Goal: Task Accomplishment & Management: Complete application form

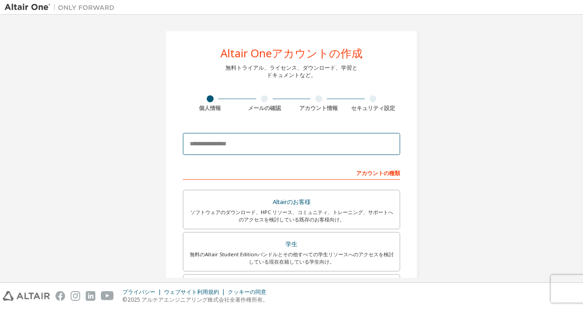
click at [204, 143] on input "email" at bounding box center [291, 144] width 217 height 22
type input "**********"
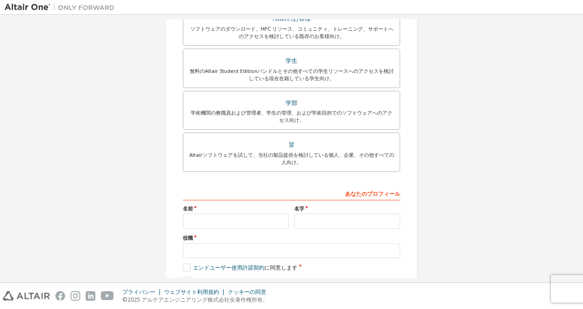
scroll to position [224, 0]
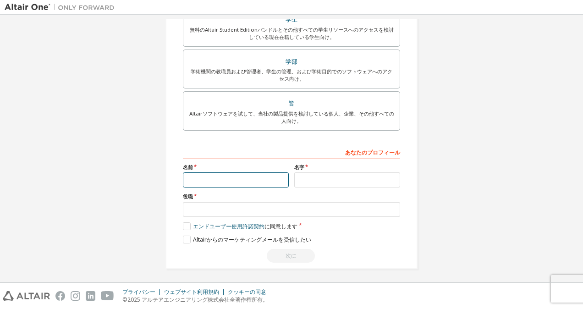
click at [224, 178] on input "text" at bounding box center [236, 179] width 106 height 15
type input "*******"
type input "*"
click at [233, 176] on input "*******" at bounding box center [236, 179] width 106 height 15
click at [203, 177] on input "*******" at bounding box center [236, 179] width 106 height 15
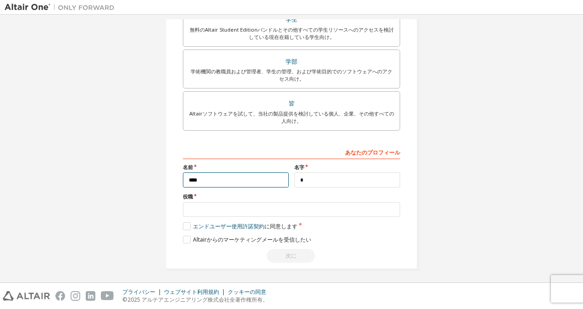
type input "****"
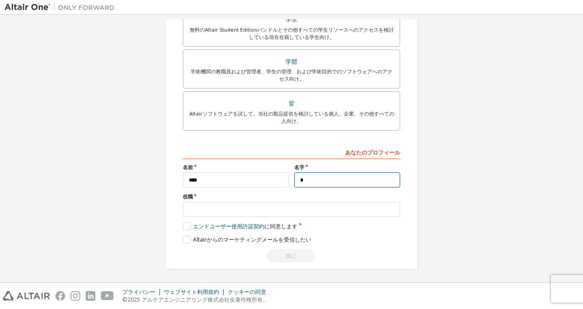
click at [309, 181] on input "*" at bounding box center [347, 179] width 106 height 15
type input "****"
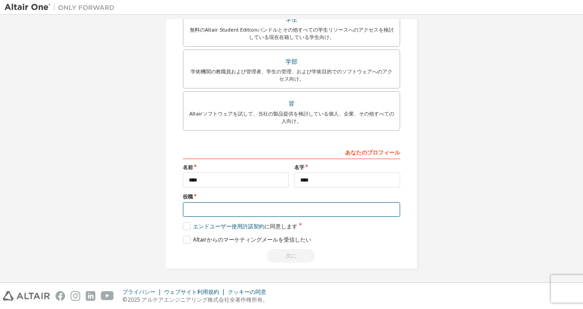
click at [230, 207] on input "text" at bounding box center [291, 209] width 217 height 15
click at [225, 207] on input "text" at bounding box center [291, 209] width 217 height 15
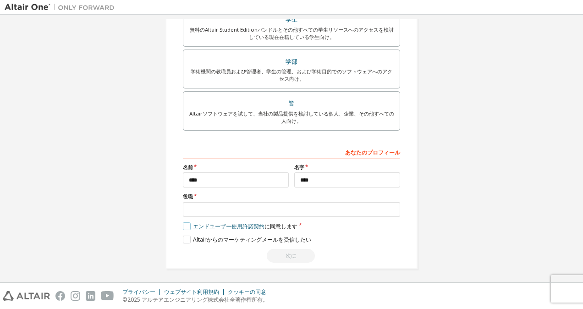
click at [186, 226] on label "エンドユーザー使用許諾契約 に同意します" at bounding box center [240, 226] width 115 height 8
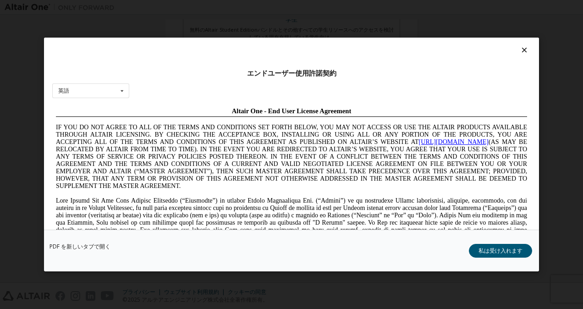
scroll to position [0, 0]
click at [123, 89] on icon at bounding box center [121, 91] width 11 height 14
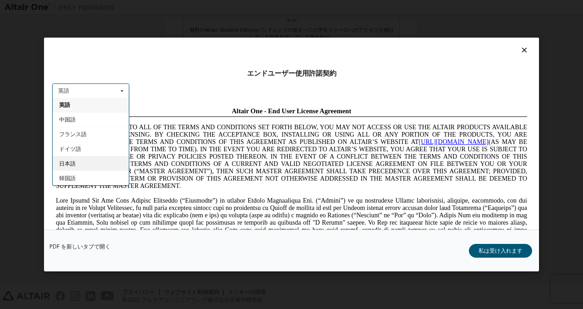
click at [70, 160] on span "日本語" at bounding box center [67, 163] width 16 height 8
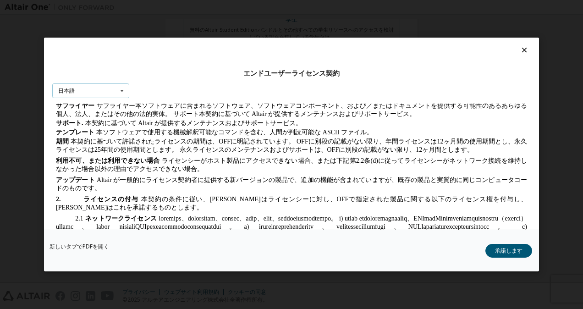
scroll to position [779, 0]
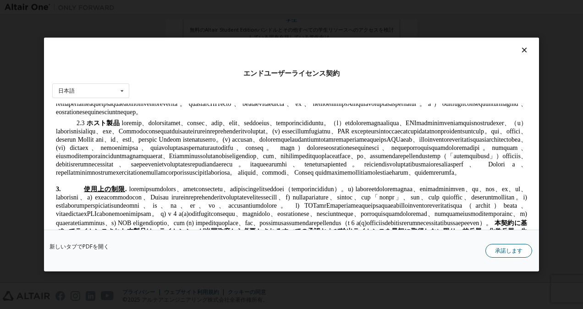
click at [505, 250] on button "承諾します" at bounding box center [508, 251] width 47 height 14
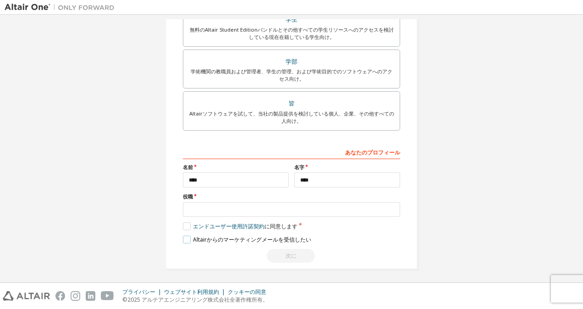
click at [185, 240] on label "Altairからのマーケティングメールを受信したい" at bounding box center [247, 239] width 128 height 8
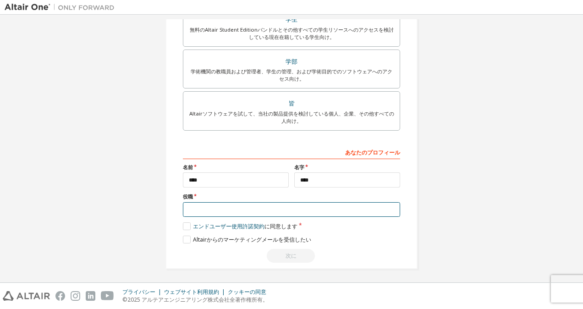
click at [198, 204] on input "text" at bounding box center [291, 209] width 217 height 15
type input "*"
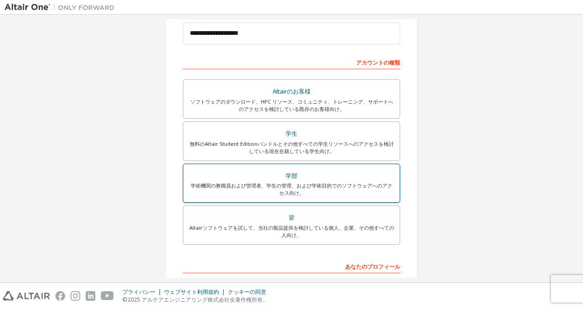
scroll to position [87, 0]
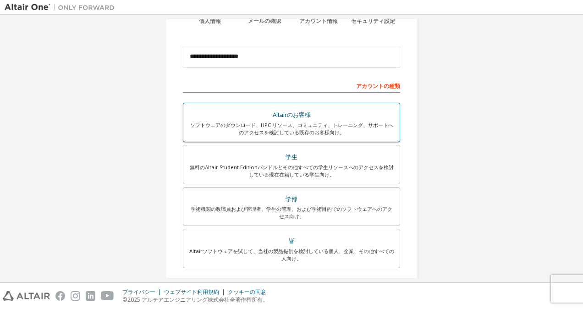
type input "**"
click at [321, 127] on div "ソフトウェアのダウンロード、HPC リソース、コミュニティ、トレーニング、サポートへのアクセスを検討している既存のお客様向け。" at bounding box center [291, 128] width 205 height 15
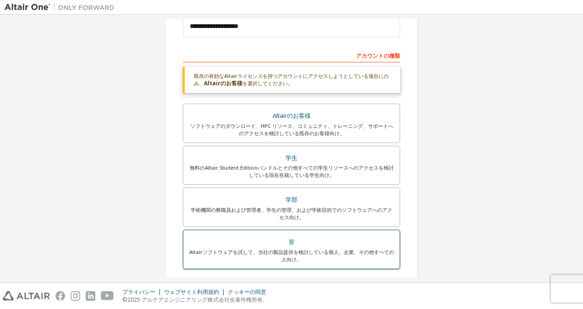
scroll to position [164, 0]
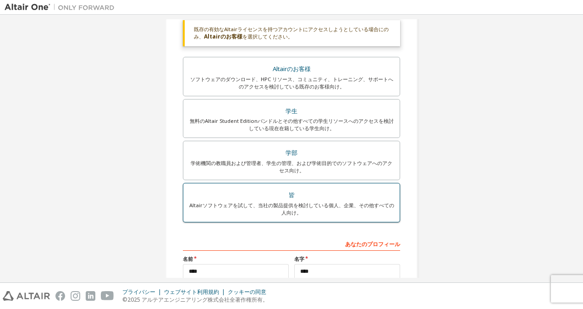
click at [326, 205] on div "Altairソフトウェアを試して、当社の製品提供を検討している個人、企業、その他すべての人向け。" at bounding box center [291, 209] width 205 height 15
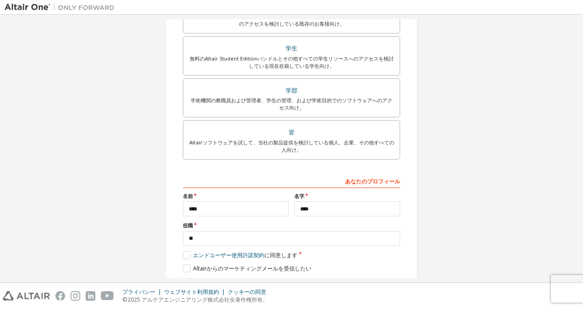
scroll to position [224, 0]
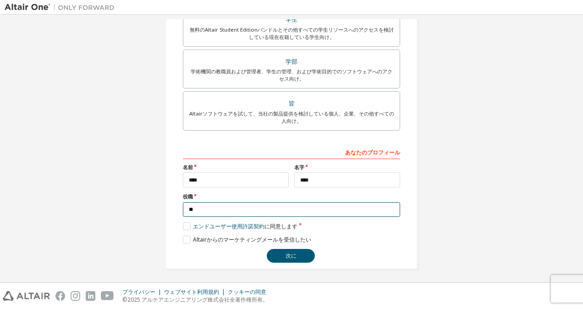
drag, startPoint x: 204, startPoint y: 207, endPoint x: 174, endPoint y: 207, distance: 30.2
click at [174, 207] on div "**********" at bounding box center [291, 37] width 252 height 463
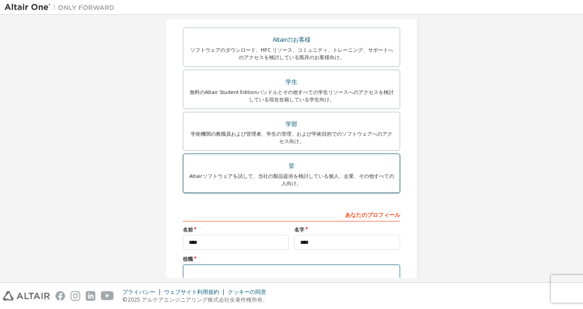
scroll to position [87, 0]
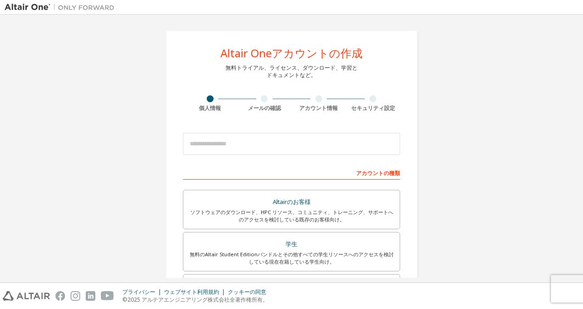
scroll to position [183, 0]
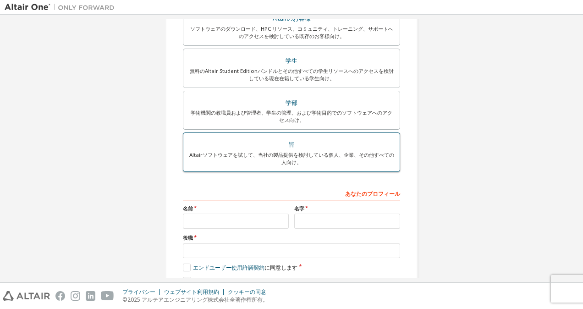
click at [284, 152] on div "Altairソフトウェアを試して、当社の製品提供を検討している個人、企業、その他すべての人向け。" at bounding box center [291, 158] width 205 height 15
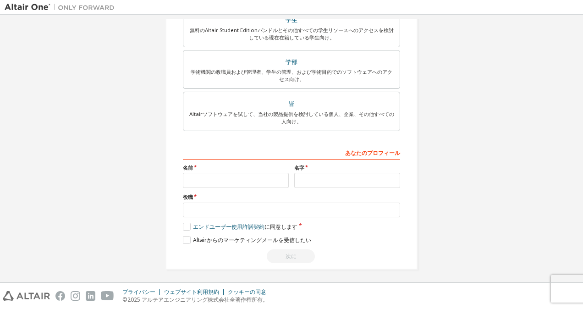
scroll to position [224, 0]
click at [218, 178] on input "text" at bounding box center [236, 179] width 106 height 15
type input "*******"
type input "*"
drag, startPoint x: 203, startPoint y: 179, endPoint x: 171, endPoint y: 178, distance: 31.6
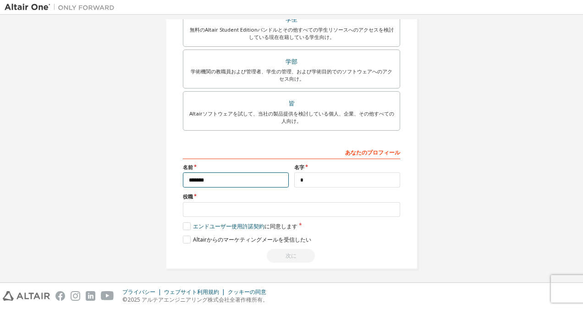
click at [171, 178] on div "Altair Oneアカウントの作成 無料トライアル、ライセンス、ダウンロード、学習と ドキュメントなど。 個人情報 メールの確認 アカウント情報 セキュリテ…" at bounding box center [291, 37] width 252 height 463
type input "****"
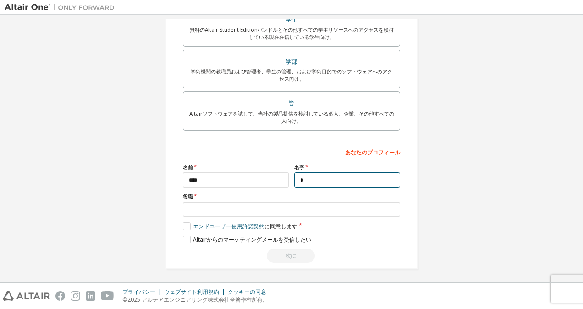
click at [320, 178] on input "*" at bounding box center [347, 179] width 106 height 15
paste input "***"
type input "****"
click at [463, 174] on div "Altair Oneアカウントの作成 無料トライアル、ライセンス、ダウンロード、学習と ドキュメントなど。 個人情報 メールの確認 アカウント情報 セキュリテ…" at bounding box center [292, 37] width 574 height 485
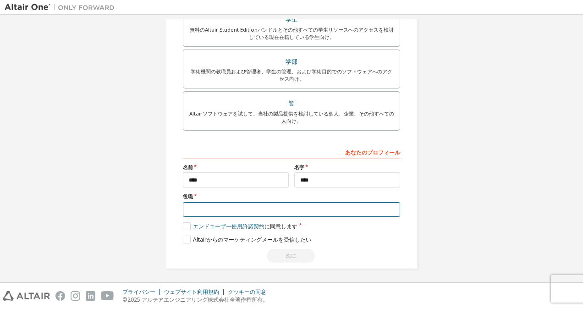
click at [201, 202] on input "text" at bounding box center [291, 209] width 217 height 15
click at [195, 207] on input "text" at bounding box center [291, 209] width 217 height 15
type input "***"
click at [500, 241] on div "Altair Oneアカウントの作成 無料トライアル、ライセンス、ダウンロード、学習と ドキュメントなど。 個人情報 メールの確認 アカウント情報 セキュリテ…" at bounding box center [292, 37] width 574 height 485
click at [186, 225] on label "エンドユーザー使用許諾契約 に同意します" at bounding box center [240, 226] width 115 height 8
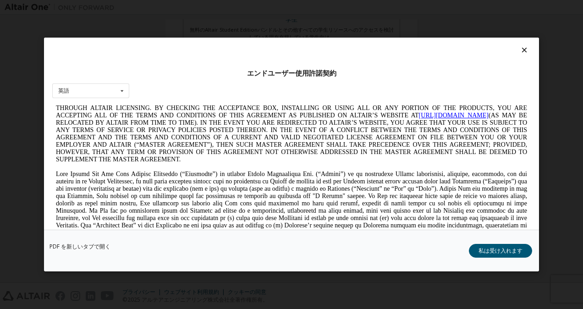
scroll to position [46, 0]
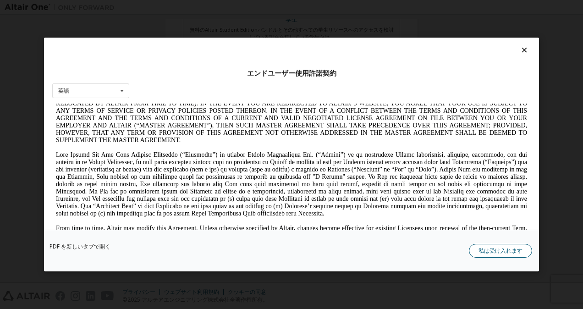
click at [493, 250] on button "私は受け入れます" at bounding box center [500, 251] width 63 height 14
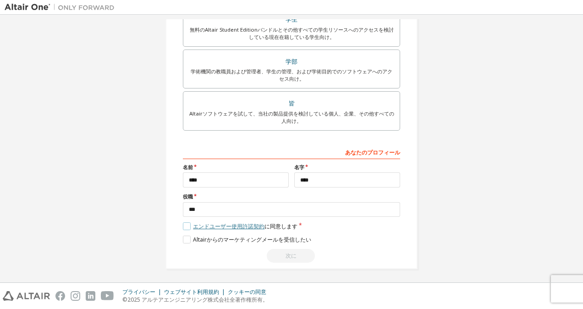
click at [223, 225] on link "エンドユーザー使用許諾契約" at bounding box center [228, 226] width 71 height 8
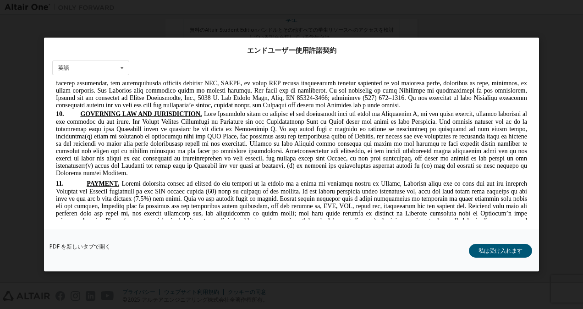
scroll to position [1698, 0]
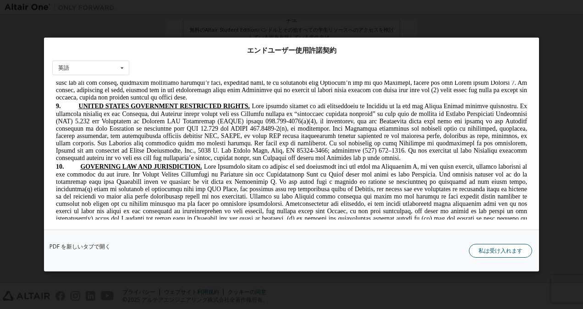
click at [485, 249] on button "私は受け入れます" at bounding box center [500, 251] width 63 height 14
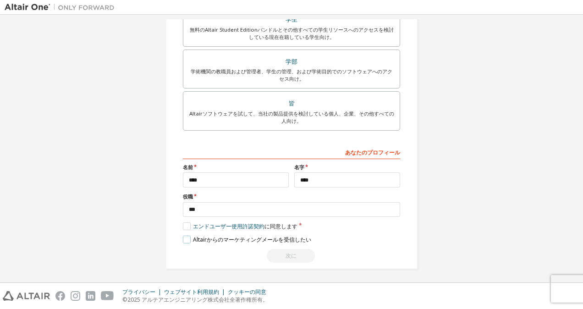
click at [187, 235] on label "Altairからのマーケティングメールを受信したい" at bounding box center [247, 239] width 128 height 8
click at [280, 223] on label "エンドユーザー使用許諾契約 に同意します" at bounding box center [240, 226] width 115 height 8
click at [255, 224] on link "エンドユーザー使用許諾契約" at bounding box center [228, 226] width 71 height 8
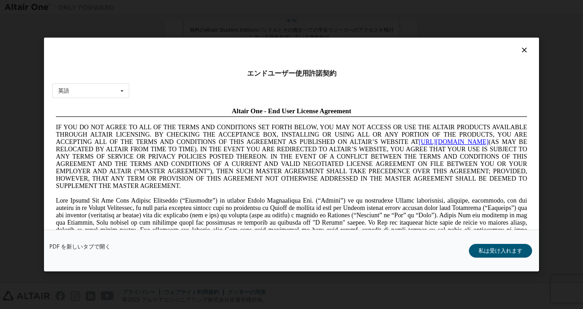
scroll to position [0, 0]
click at [122, 90] on icon at bounding box center [121, 91] width 11 height 14
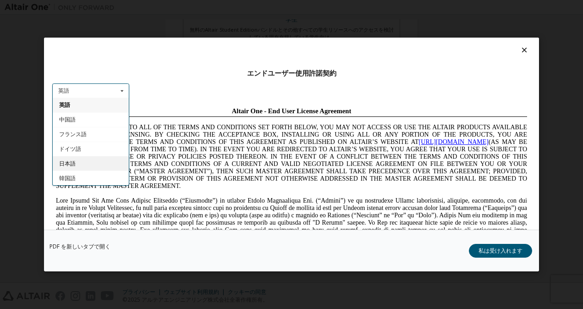
click at [71, 161] on span "日本語" at bounding box center [67, 163] width 16 height 8
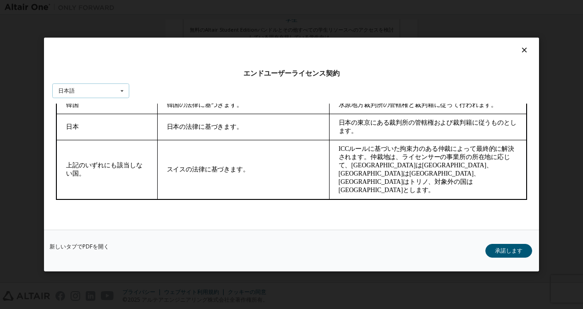
scroll to position [3147, 0]
drag, startPoint x: 521, startPoint y: 148, endPoint x: 560, endPoint y: 350, distance: 205.3
click at [503, 252] on button "承諾します" at bounding box center [508, 251] width 47 height 14
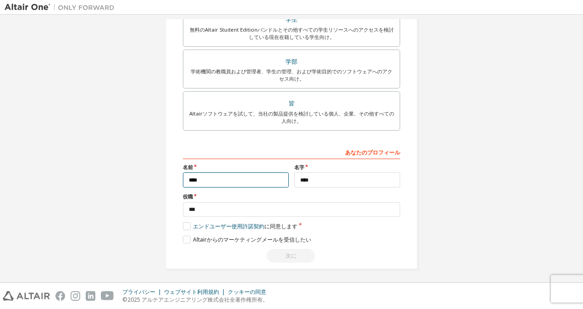
click at [186, 178] on input "****" at bounding box center [236, 179] width 106 height 15
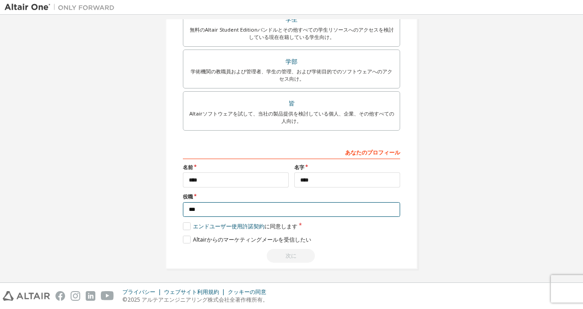
click at [262, 208] on input "***" at bounding box center [291, 209] width 217 height 15
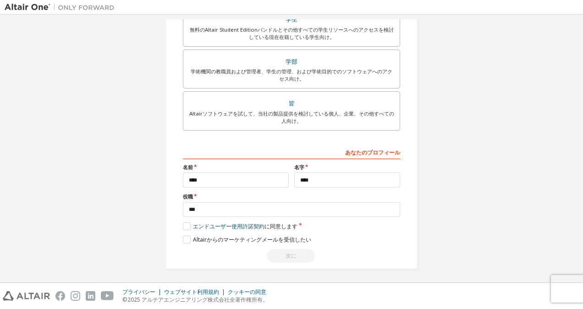
click at [471, 195] on div "Altair Oneアカウントの作成 無料トライアル、ライセンス、ダウンロード、学習と ドキュメントなど。 個人情報 メールの確認 アカウント情報 セキュリテ…" at bounding box center [292, 37] width 574 height 485
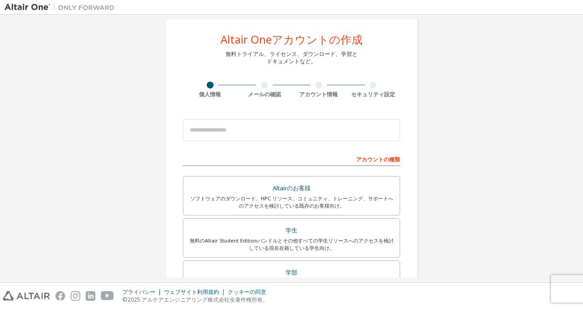
scroll to position [0, 0]
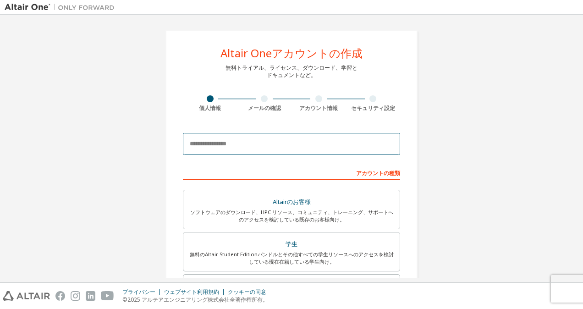
click at [259, 137] on input "email" at bounding box center [291, 144] width 217 height 22
type input "**********"
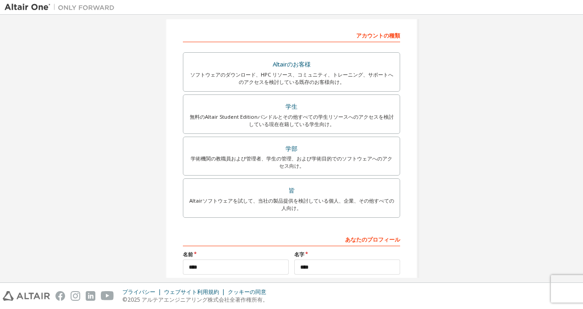
scroll to position [224, 0]
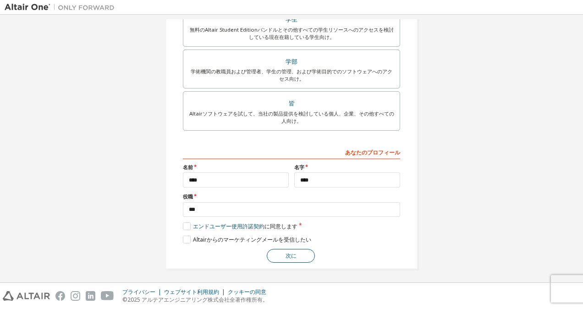
click at [293, 251] on button "次に" at bounding box center [291, 256] width 48 height 14
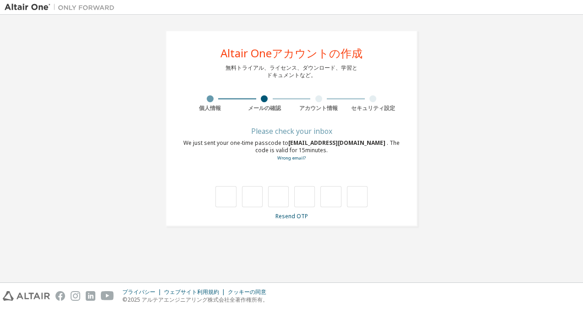
scroll to position [0, 0]
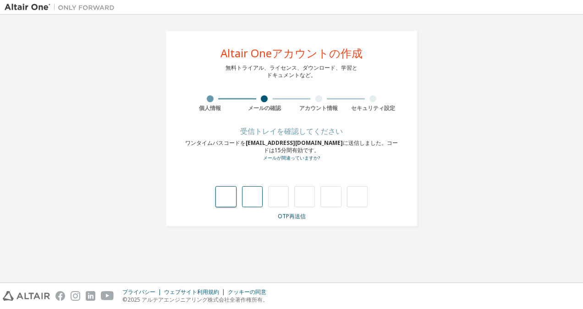
type input "*"
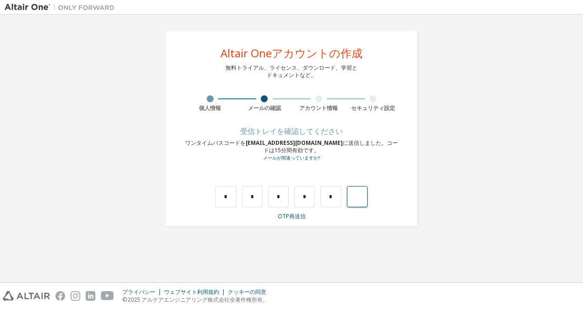
type input "*"
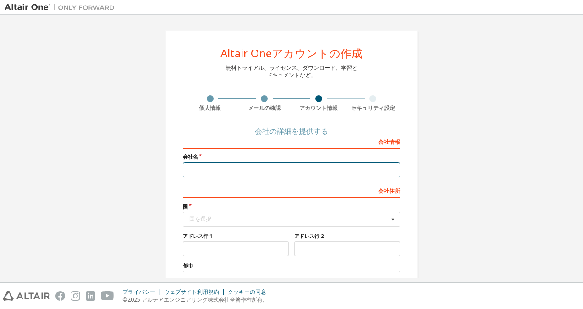
click at [241, 166] on input "text" at bounding box center [291, 169] width 217 height 15
type input "*"
type input "*********"
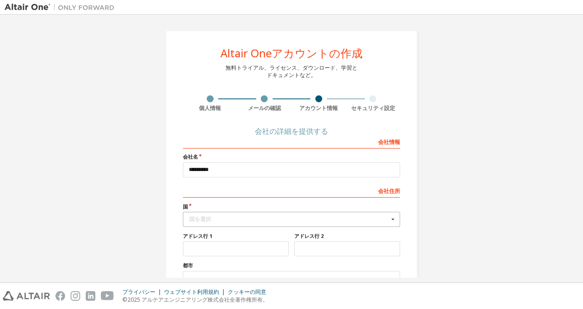
click at [225, 217] on div "国を選択" at bounding box center [288, 218] width 199 height 5
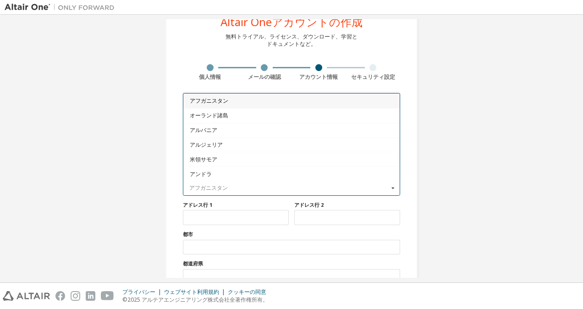
scroll to position [46, 0]
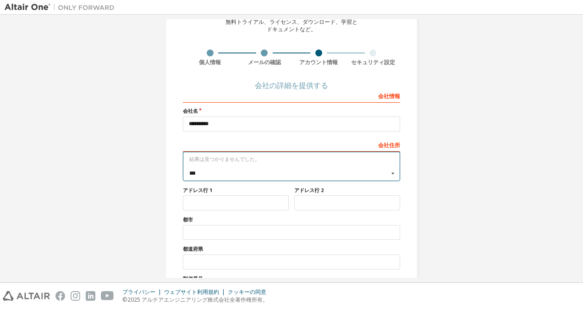
click at [392, 173] on icon at bounding box center [392, 173] width 11 height 14
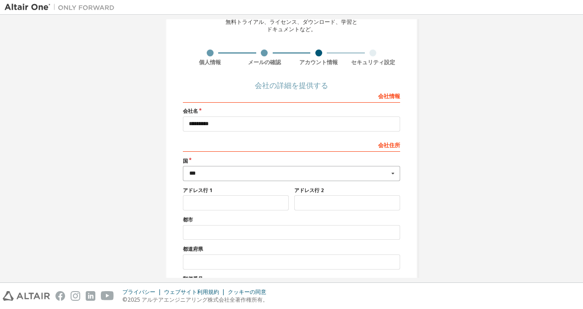
click at [388, 173] on icon at bounding box center [392, 173] width 11 height 14
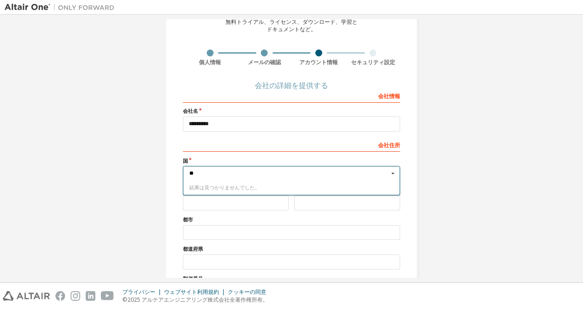
type input "*"
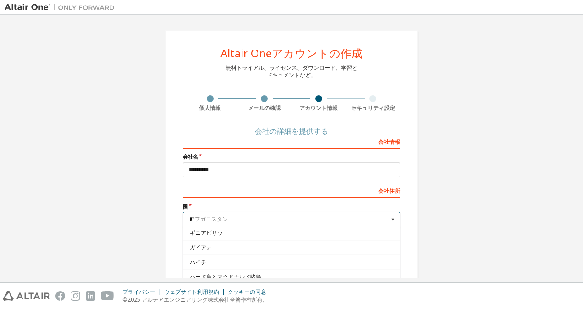
scroll to position [0, 0]
type input "*"
type input "**"
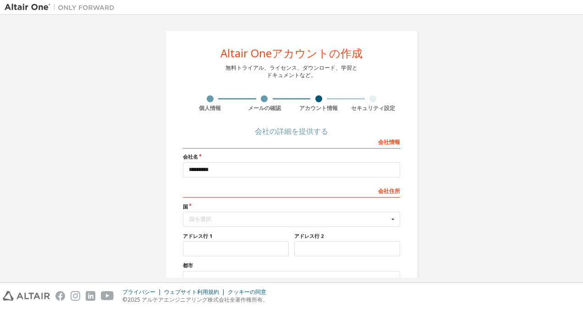
click at [453, 219] on div "Altair Oneアカウントの作成 無料トライアル、ライセンス、ダウンロード、学習と ドキュメントなど。 個人情報 メールの確認 アカウント情報 セキュリテ…" at bounding box center [292, 203] width 574 height 368
click at [247, 219] on div "国を選択" at bounding box center [288, 218] width 199 height 5
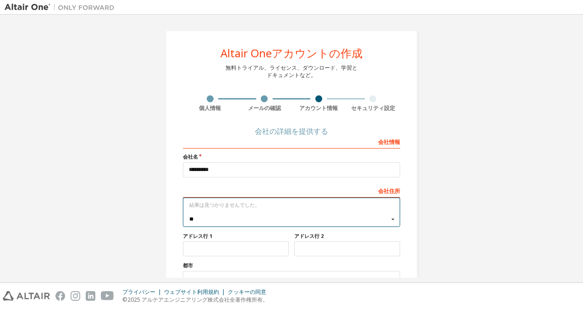
type input "**"
click at [404, 227] on div "Altair Oneアカウントの作成 無料トライアル、ライセンス、ダウンロード、学習と ドキュメントなど。 個人情報 メールの確認 アカウント情報 セキュリテ…" at bounding box center [291, 203] width 252 height 346
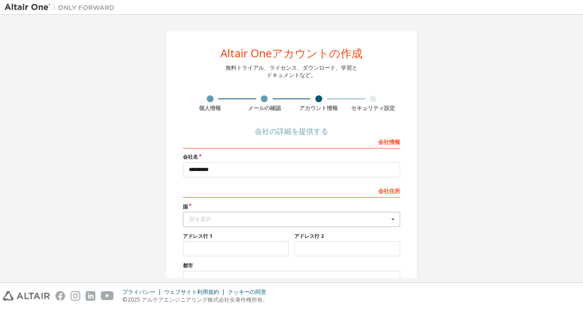
click at [232, 217] on div "国を選択" at bounding box center [288, 218] width 199 height 5
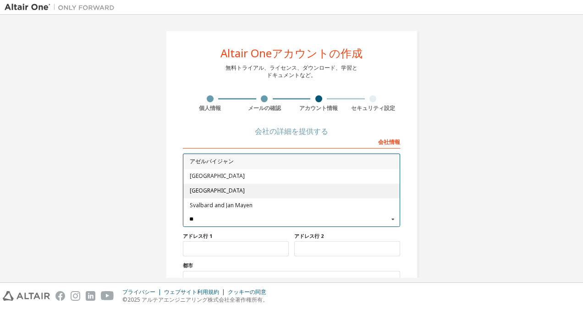
type input "**"
click at [197, 191] on span "[GEOGRAPHIC_DATA]" at bounding box center [292, 190] width 204 height 5
type input "***"
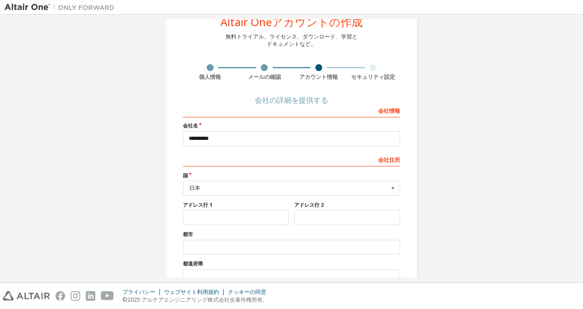
scroll to position [46, 0]
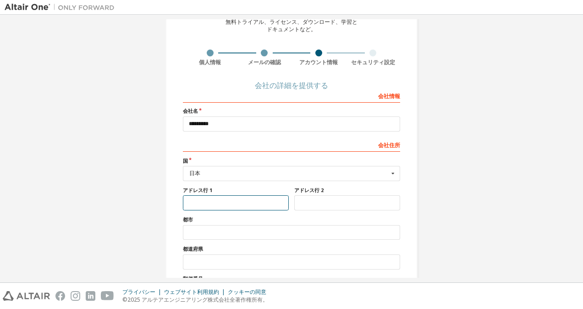
click at [228, 202] on input "text" at bounding box center [236, 202] width 106 height 15
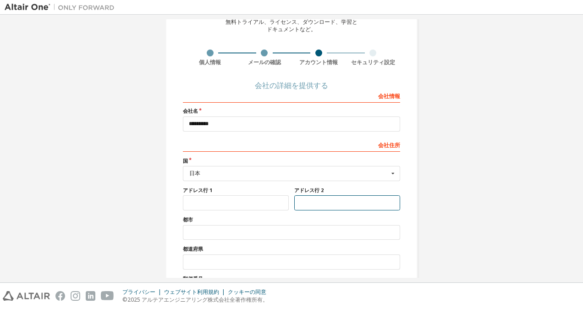
click at [310, 203] on input "text" at bounding box center [347, 202] width 106 height 15
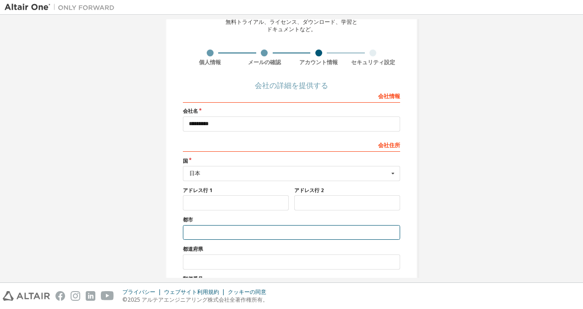
click at [216, 233] on input "text" at bounding box center [291, 232] width 217 height 15
type input "***"
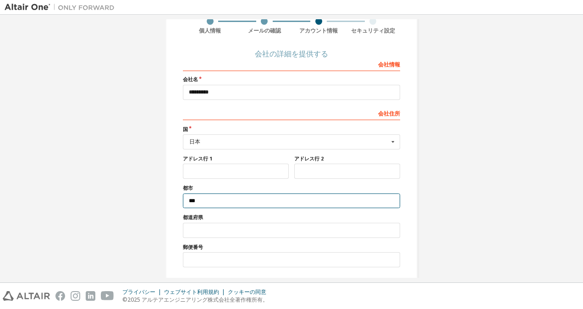
scroll to position [107, 0]
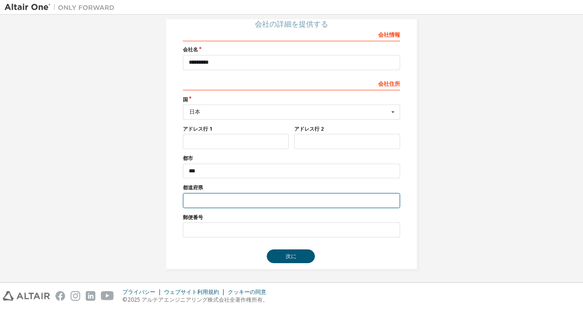
click at [213, 193] on input "text" at bounding box center [291, 200] width 217 height 15
click at [218, 197] on input "text" at bounding box center [291, 200] width 217 height 15
type input "*"
type input "***"
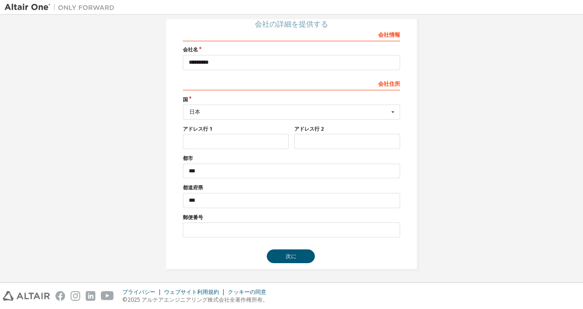
click at [483, 198] on div "Altair Oneアカウントの作成 無料トライアル、ライセンス、ダウンロード、学習と ドキュメントなど。 個人情報 メールの確認 アカウント情報 セキュリテ…" at bounding box center [292, 96] width 574 height 368
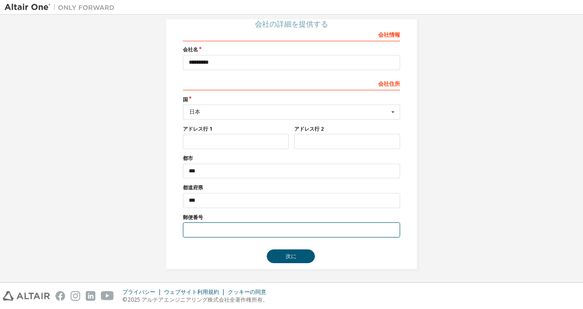
click at [201, 222] on input "text" at bounding box center [291, 229] width 217 height 15
paste input "********"
type input "********"
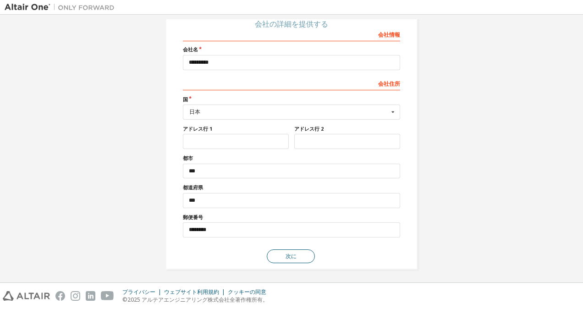
click at [287, 250] on button "次に" at bounding box center [291, 256] width 48 height 14
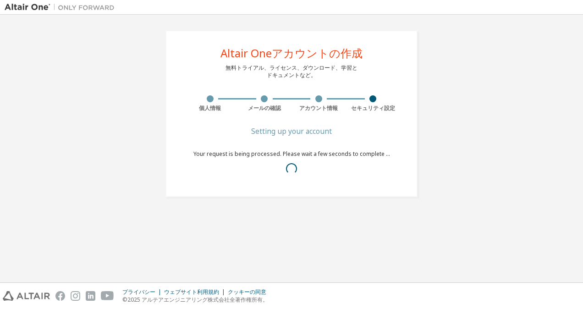
scroll to position [0, 0]
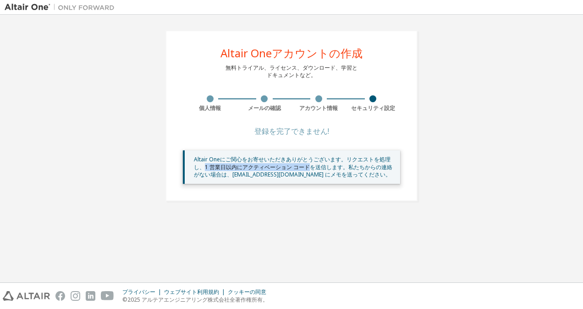
drag, startPoint x: 205, startPoint y: 168, endPoint x: 314, endPoint y: 165, distance: 109.5
click at [314, 165] on div "Altair Oneにご関心をお寄せいただきありがとうございます。リクエストを処理し、1 営業日以内にアクティベーション コードを送信します。私たちからの連絡…" at bounding box center [293, 167] width 199 height 22
click at [450, 193] on div "Altair Oneアカウントの作成 無料トライアル、ライセンス、ダウンロード、学習と ドキュメントなど。 個人情報 メールの確認 アカウント情報 セキュリテ…" at bounding box center [292, 115] width 574 height 193
drag, startPoint x: 355, startPoint y: 156, endPoint x: 358, endPoint y: 169, distance: 13.5
click at [358, 169] on div "Altair Oneにご関心をお寄せいただきありがとうございます。リクエストを処理し、1 営業日以内にアクティベーション コードを送信します。私たちからの連絡…" at bounding box center [293, 167] width 199 height 22
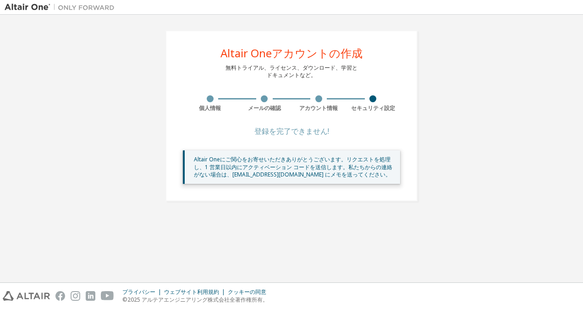
click at [474, 165] on div "Altair Oneアカウントの作成 無料トライアル、ライセンス、ダウンロード、学習と ドキュメントなど。 個人情報 メールの確認 アカウント情報 セキュリテ…" at bounding box center [292, 115] width 574 height 193
click at [124, 95] on div "Altair Oneアカウントの作成 無料トライアル、ライセンス、ダウンロード、学習と ドキュメントなど。 個人情報 メールの確認 アカウント情報 セキュリテ…" at bounding box center [292, 115] width 574 height 193
click at [469, 122] on div "Altair Oneアカウントの作成 無料トライアル、ライセンス、ダウンロード、学習と ドキュメントなど。 個人情報 メールの確認 アカウント情報 セキュリテ…" at bounding box center [292, 115] width 574 height 193
drag, startPoint x: 300, startPoint y: 110, endPoint x: 339, endPoint y: 112, distance: 39.0
click at [339, 112] on div "Altair Oneアカウントの作成 無料トライアル、ライセンス、ダウンロード、学習と ドキュメントなど。 個人情報 メールの確認 アカウント情報 セキュリテ…" at bounding box center [291, 115] width 252 height 171
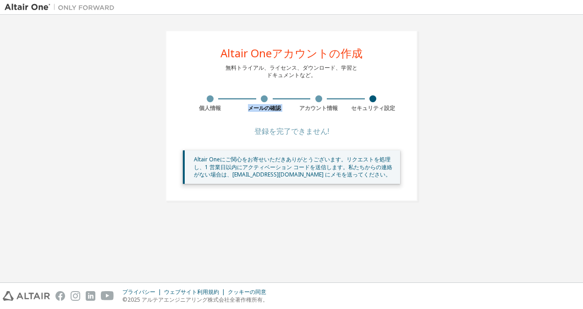
drag, startPoint x: 248, startPoint y: 109, endPoint x: 291, endPoint y: 109, distance: 43.1
click at [291, 109] on div "個人情報 メールの確認 アカウント情報 セキュリティ設定" at bounding box center [291, 103] width 217 height 16
drag, startPoint x: 291, startPoint y: 109, endPoint x: 315, endPoint y: 109, distance: 23.4
click at [315, 109] on div "アカウント情報" at bounding box center [318, 107] width 55 height 7
drag, startPoint x: 301, startPoint y: 109, endPoint x: 343, endPoint y: 111, distance: 42.2
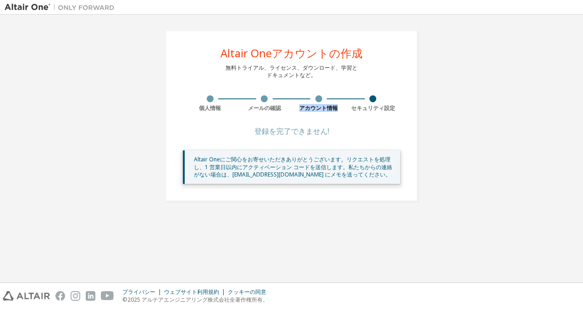
click at [343, 111] on div "アカウント情報" at bounding box center [318, 107] width 55 height 7
drag, startPoint x: 343, startPoint y: 111, endPoint x: 357, endPoint y: 106, distance: 15.4
click at [357, 106] on div "セキュリティ設定" at bounding box center [373, 107] width 55 height 7
click at [335, 105] on div "アカウント情報" at bounding box center [318, 107] width 55 height 7
click at [329, 107] on div "アカウント情報" at bounding box center [318, 107] width 55 height 7
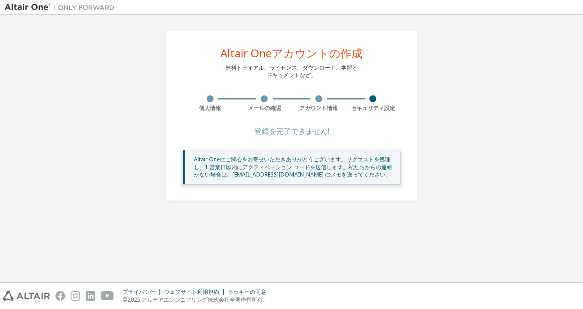
click at [303, 131] on div "登録を完了できません!" at bounding box center [291, 130] width 217 height 5
drag, startPoint x: 313, startPoint y: 108, endPoint x: 347, endPoint y: 109, distance: 33.9
click at [347, 109] on div "個人情報 メールの確認 アカウント情報 セキュリティ設定" at bounding box center [291, 103] width 217 height 16
drag, startPoint x: 347, startPoint y: 109, endPoint x: 350, endPoint y: 105, distance: 5.0
click at [350, 105] on div "セキュリティ設定" at bounding box center [373, 107] width 55 height 7
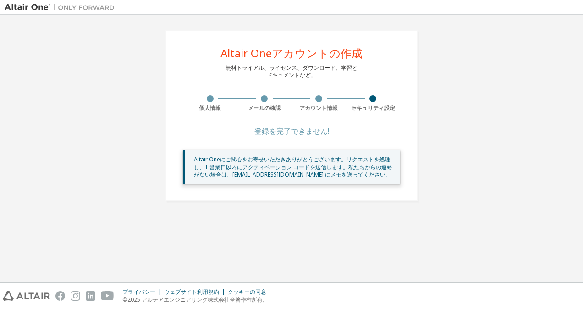
click at [510, 131] on div "Altair Oneアカウントの作成 無料トライアル、ライセンス、ダウンロード、学習と ドキュメントなど。 個人情報 メールの確認 アカウント情報 セキュリテ…" at bounding box center [292, 115] width 574 height 193
click at [510, 149] on div "Altair Oneアカウントの作成 無料トライアル、ライセンス、ダウンロード、学習と ドキュメントなど。 個人情報 メールの確認 アカウント情報 セキュリテ…" at bounding box center [292, 115] width 574 height 193
click at [314, 132] on div "登録を完了できません!" at bounding box center [291, 130] width 217 height 5
click at [227, 163] on div "Altair Oneにご関心をお寄せいただきありがとうございます。リクエストを処理し、1 営業日以内にアクティベーション コードを送信します。私たちからの連絡…" at bounding box center [293, 167] width 199 height 22
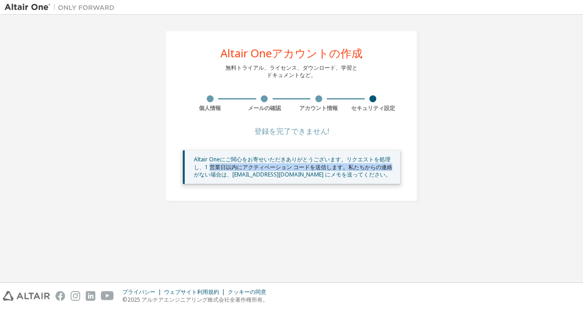
drag, startPoint x: 209, startPoint y: 167, endPoint x: 410, endPoint y: 164, distance: 200.7
click at [410, 164] on div "Altair Oneアカウントの作成 無料トライアル、ライセンス、ダウンロード、学習と ドキュメントなど。 個人情報 メールの確認 アカウント情報 セキュリテ…" at bounding box center [291, 115] width 252 height 171
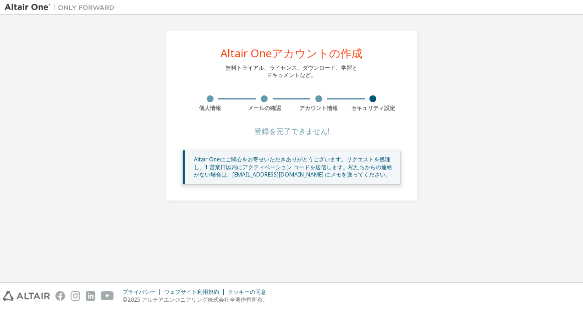
click at [191, 40] on div "Altair Oneアカウントの作成 無料トライアル、ライセンス、ダウンロード、学習と ドキュメントなど。 個人情報 メールの確認 アカウント情報 セキュリテ…" at bounding box center [291, 115] width 252 height 171
